Goal: Unclear

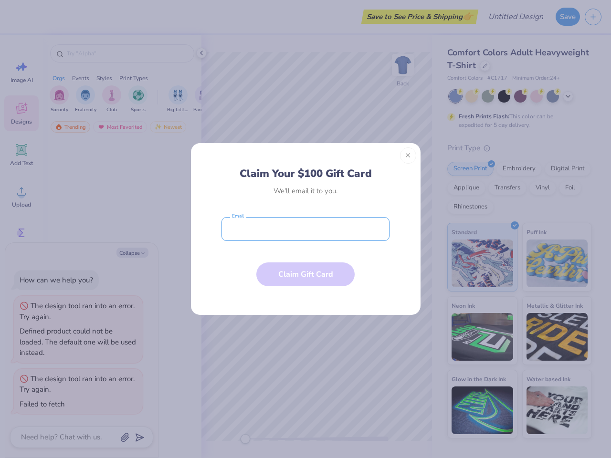
type textarea "x"
click at [306, 229] on input "email" at bounding box center [306, 229] width 168 height 24
click at [408, 156] on button "Close" at bounding box center [408, 156] width 16 height 16
